Goal: Find specific page/section: Find specific page/section

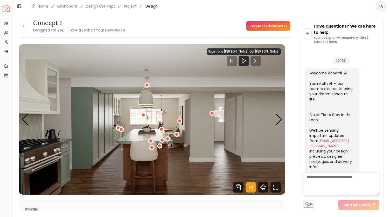
scroll to position [750, 0]
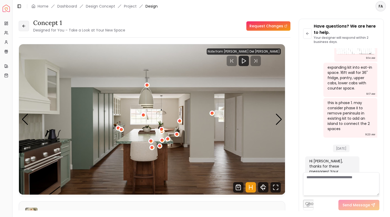
click at [22, 25] on icon at bounding box center [24, 26] width 4 height 4
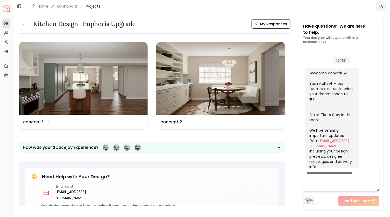
scroll to position [754, 0]
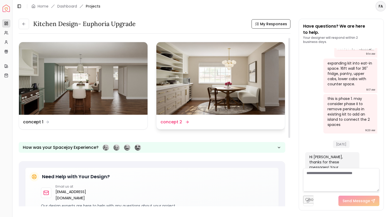
click at [198, 82] on img at bounding box center [221, 78] width 129 height 72
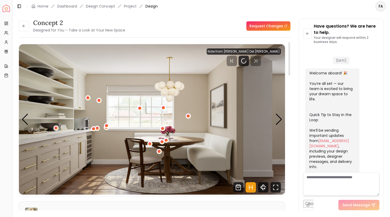
scroll to position [750, 0]
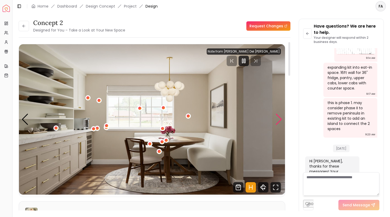
click at [279, 116] on div "Next slide" at bounding box center [279, 118] width 7 height 11
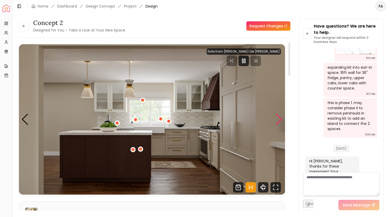
click at [276, 119] on div "Next slide" at bounding box center [279, 118] width 7 height 11
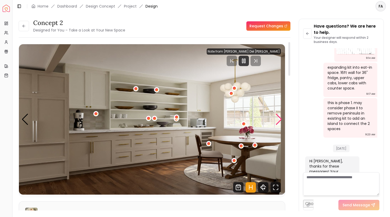
click at [276, 119] on div "Next slide" at bounding box center [279, 118] width 7 height 11
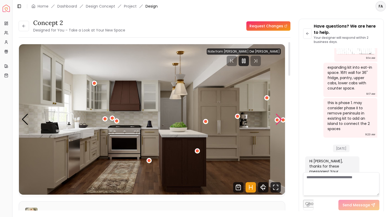
click at [276, 119] on div "Next slide" at bounding box center [279, 118] width 7 height 11
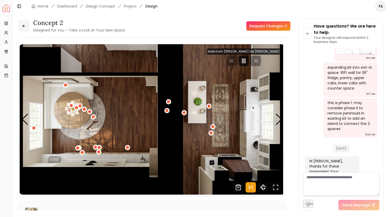
click at [25, 25] on icon at bounding box center [24, 26] width 4 height 4
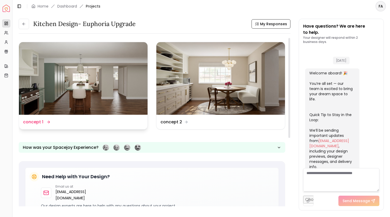
scroll to position [754, 0]
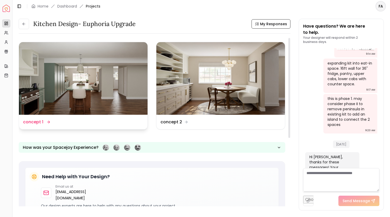
click at [89, 87] on img at bounding box center [83, 78] width 129 height 72
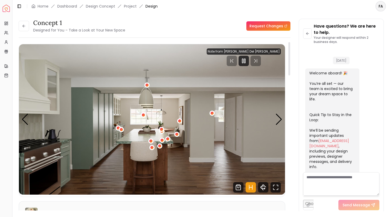
scroll to position [750, 0]
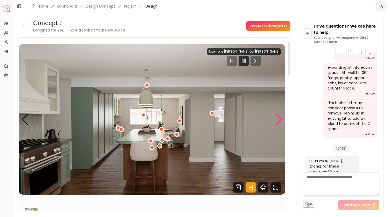
click at [276, 124] on div "Next slide" at bounding box center [279, 118] width 7 height 11
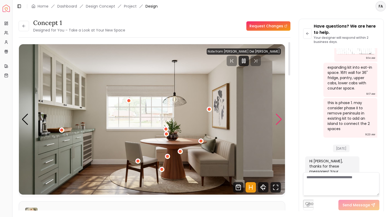
click at [277, 118] on div "Next slide" at bounding box center [279, 118] width 7 height 11
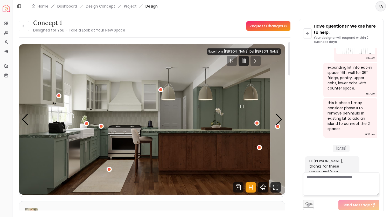
click at [240, 152] on img "3 / 5" at bounding box center [152, 119] width 267 height 150
